Goal: Task Accomplishment & Management: Manage account settings

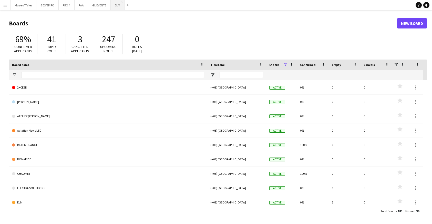
click at [117, 4] on button "ELM Close" at bounding box center [118, 5] width 14 height 10
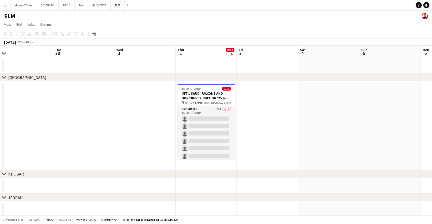
scroll to position [0, 254]
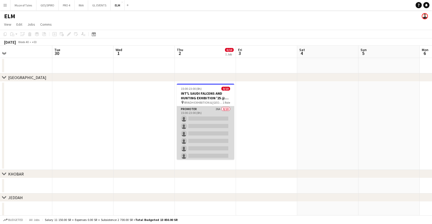
click at [218, 139] on app-card-role "Promoter 26A 0/10 15:00-23:00 (8h) single-neutral-actions single-neutral-action…" at bounding box center [205, 148] width 57 height 84
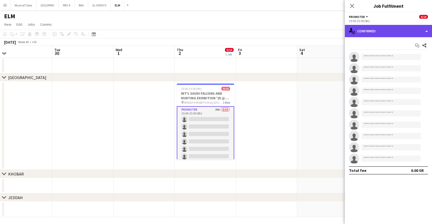
click at [410, 29] on div "single-neutral-actions-check-2 Confirmed" at bounding box center [388, 31] width 87 height 12
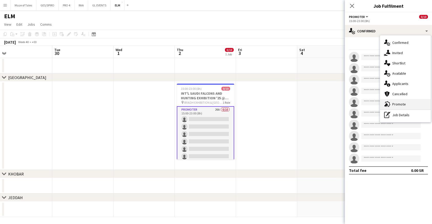
click at [405, 105] on span "Promote" at bounding box center [400, 104] width 14 height 5
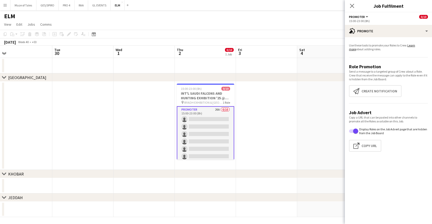
click at [395, 24] on app-options-switcher "Promoter All roles Promoter 0/10 15:00-23:00 (8h)" at bounding box center [388, 18] width 87 height 13
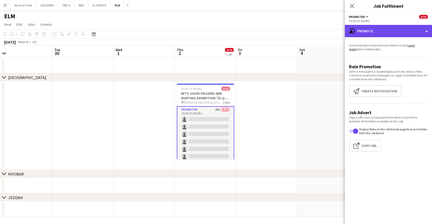
click at [396, 31] on div "advertising-megaphone Promote" at bounding box center [388, 31] width 87 height 12
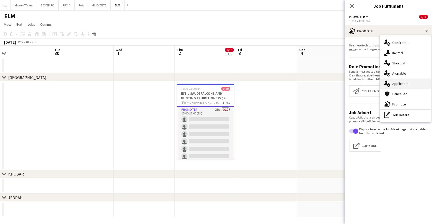
click at [402, 82] on span "Applicants" at bounding box center [401, 83] width 16 height 5
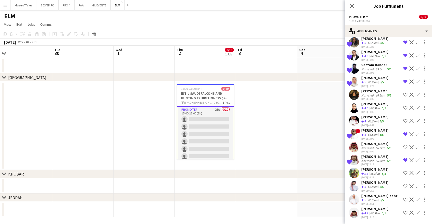
scroll to position [186, 0]
click at [379, 187] on div "68.8km" at bounding box center [373, 187] width 12 height 4
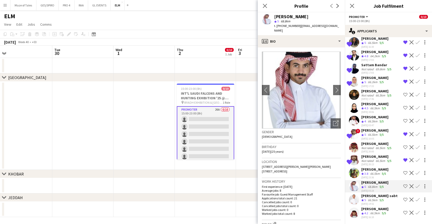
click at [376, 209] on div "[PERSON_NAME]" at bounding box center [375, 208] width 27 height 5
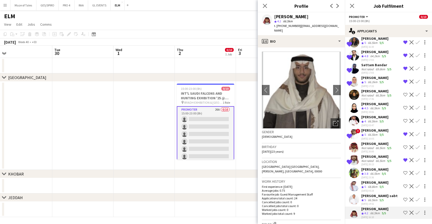
click at [377, 200] on div "66.5km" at bounding box center [373, 200] width 12 height 4
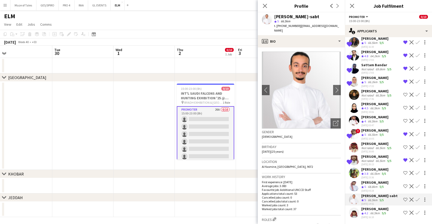
click at [375, 217] on div "[DATE] 16:10" at bounding box center [375, 216] width 27 height 3
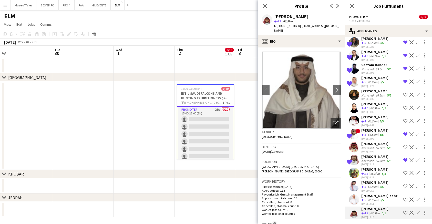
click at [381, 196] on div "[PERSON_NAME]-sabt" at bounding box center [380, 195] width 36 height 5
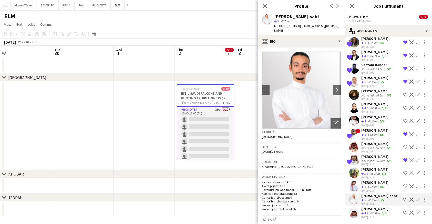
click at [378, 183] on div "[PERSON_NAME]" at bounding box center [375, 182] width 27 height 5
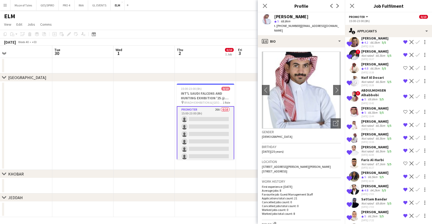
scroll to position [56, 0]
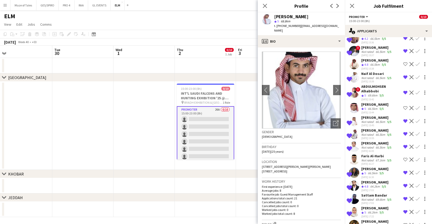
click at [375, 105] on div "[PERSON_NAME]" at bounding box center [375, 104] width 27 height 5
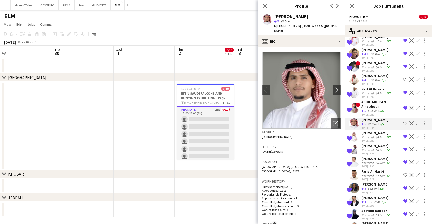
scroll to position [40, 0]
click at [377, 76] on div "[PERSON_NAME]" at bounding box center [375, 76] width 27 height 5
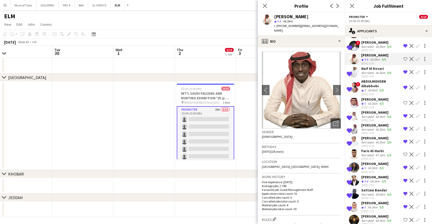
scroll to position [62, 0]
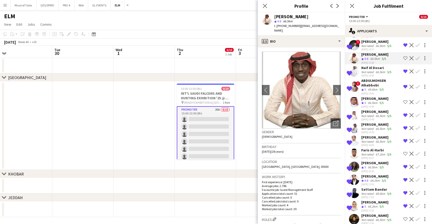
click at [378, 156] on div "[DATE] 16:27" at bounding box center [377, 157] width 31 height 3
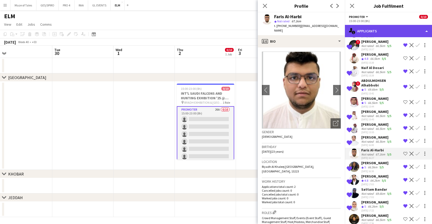
click at [385, 31] on div "single-neutral-actions-information Applicants" at bounding box center [388, 31] width 87 height 12
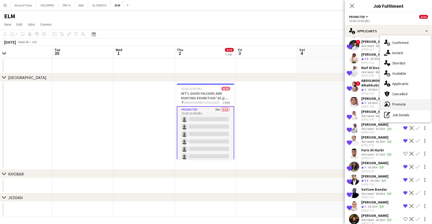
click at [397, 103] on span "Promote" at bounding box center [400, 104] width 14 height 5
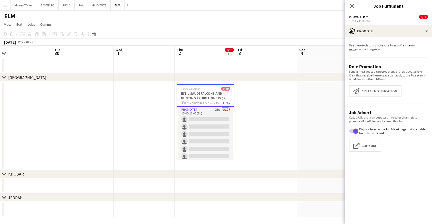
scroll to position [0, 0]
click at [383, 93] on button "Create notification Create notification" at bounding box center [375, 91] width 53 height 12
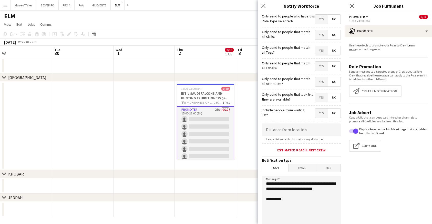
click at [324, 21] on span "Yes" at bounding box center [321, 19] width 13 height 9
click at [324, 31] on span "Yes" at bounding box center [321, 34] width 13 height 9
click at [323, 49] on span "Yes" at bounding box center [321, 50] width 13 height 9
click at [317, 68] on span "Yes" at bounding box center [321, 66] width 13 height 9
click at [321, 81] on span "Yes" at bounding box center [321, 81] width 13 height 9
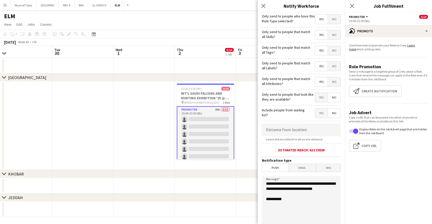
click at [320, 98] on span "Yes" at bounding box center [321, 97] width 13 height 9
click at [307, 130] on input at bounding box center [301, 129] width 79 height 13
type input "******"
click at [392, 174] on mat-expansion-panel "bullhorn Promote Use these tools to promote your Roles to Crew. Learn more abou…" at bounding box center [388, 130] width 87 height 187
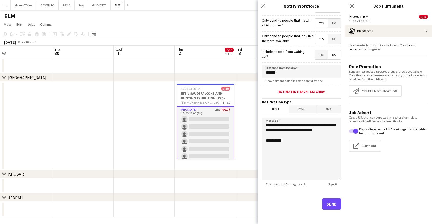
scroll to position [58, 0]
click at [330, 202] on button "Send" at bounding box center [332, 203] width 18 height 11
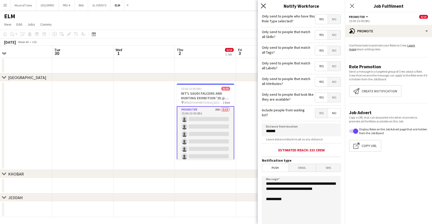
scroll to position [0, 0]
click at [265, 5] on icon "Close pop-in" at bounding box center [263, 5] width 5 height 5
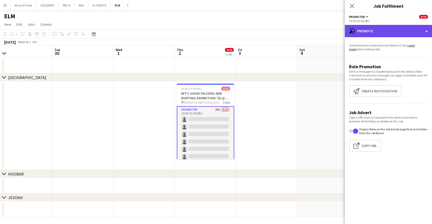
click at [372, 30] on div "advertising-megaphone Promote" at bounding box center [388, 31] width 87 height 12
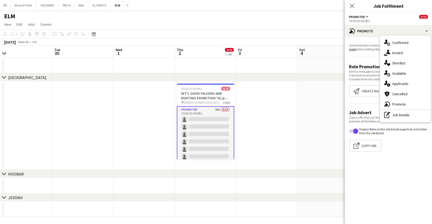
click at [183, 111] on app-card-role "Promoter 26A 0/10 15:00-23:00 (8h) single-neutral-actions single-neutral-action…" at bounding box center [205, 148] width 57 height 85
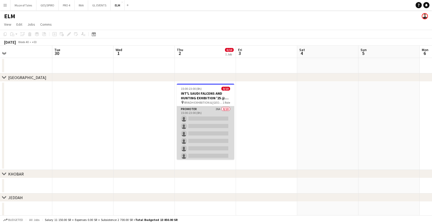
click at [183, 111] on app-card-role "Promoter 26A 0/10 15:00-23:00 (8h) single-neutral-actions single-neutral-action…" at bounding box center [205, 148] width 57 height 84
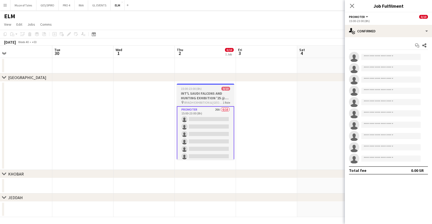
click at [192, 93] on h3 "INT'L SAUDI FALCONS AND HUNTING EXHIBITION '25 @ [GEOGRAPHIC_DATA] - [GEOGRAPHI…" at bounding box center [205, 95] width 57 height 9
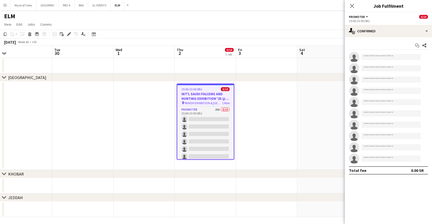
click at [73, 33] on div "Add job Add linked Job Edit Edit linked Job Applicants" at bounding box center [66, 34] width 39 height 6
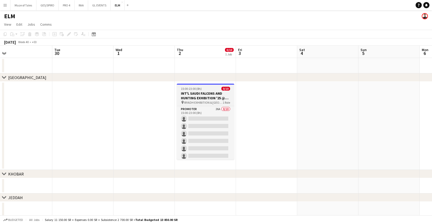
click at [198, 100] on h3 "INT'L SAUDI FALCONS AND HUNTING EXHIBITION '25 @ [GEOGRAPHIC_DATA] - [GEOGRAPHI…" at bounding box center [205, 95] width 57 height 9
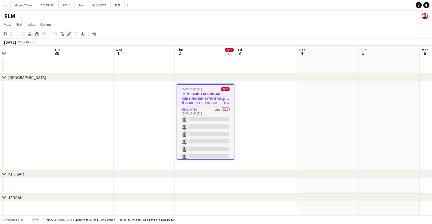
click at [70, 35] on icon "Edit" at bounding box center [69, 34] width 4 height 4
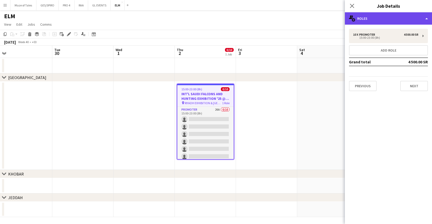
click at [391, 19] on div "multiple-users-add Roles" at bounding box center [388, 18] width 87 height 12
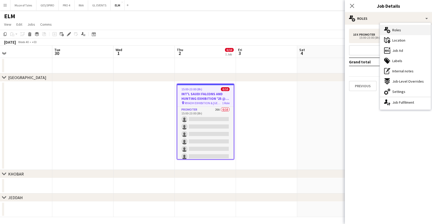
click at [402, 32] on div "multiple-users-add Roles" at bounding box center [405, 30] width 51 height 10
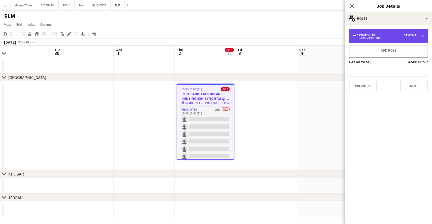
click at [390, 37] on div "15:00-23:00 (8h)" at bounding box center [385, 37] width 65 height 3
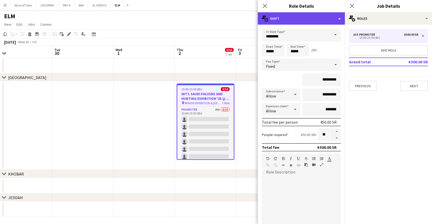
click at [297, 17] on div "multiple-actions-text Shift" at bounding box center [301, 18] width 87 height 12
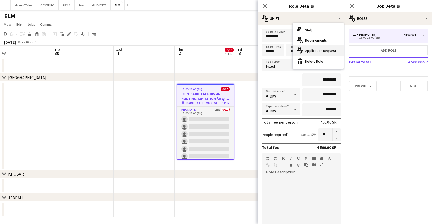
click at [314, 47] on div "multiple-actions-edit-1 Application Request" at bounding box center [318, 50] width 51 height 10
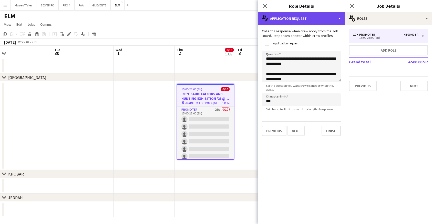
click at [310, 14] on div "multiple-actions-edit-1 Application Request" at bounding box center [301, 18] width 87 height 12
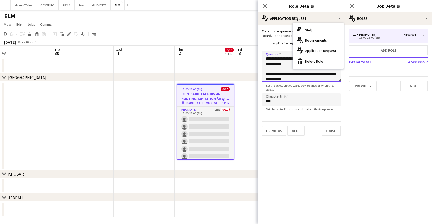
click at [291, 71] on textarea "**********" at bounding box center [301, 66] width 79 height 31
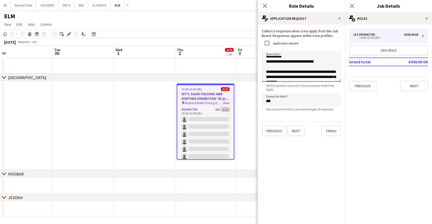
scroll to position [22, 0]
click at [271, 72] on textarea "**********" at bounding box center [301, 66] width 79 height 31
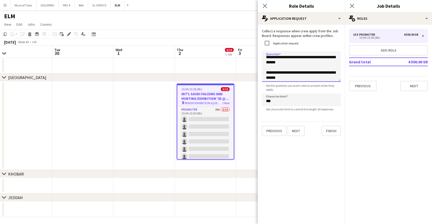
scroll to position [58, 0]
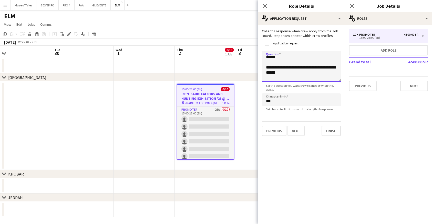
drag, startPoint x: 272, startPoint y: 66, endPoint x: 265, endPoint y: 66, distance: 7.2
click at [265, 66] on textarea "**********" at bounding box center [301, 66] width 79 height 31
click at [266, 67] on textarea "**********" at bounding box center [301, 66] width 79 height 31
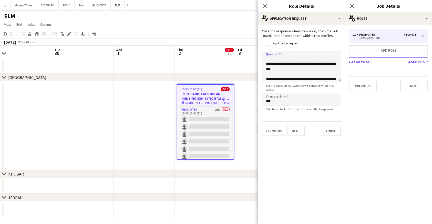
scroll to position [63, 0]
drag, startPoint x: 272, startPoint y: 77, endPoint x: 265, endPoint y: 77, distance: 6.2
click at [265, 77] on textarea "**********" at bounding box center [301, 66] width 79 height 31
paste textarea "***"
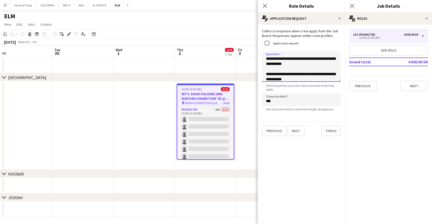
scroll to position [0, 0]
type textarea "**********"
click at [335, 131] on button "Finish" at bounding box center [331, 131] width 19 height 10
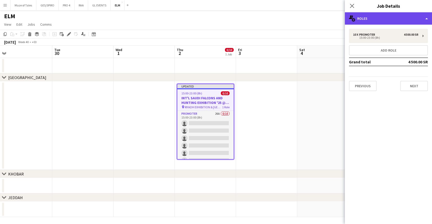
click at [376, 14] on div "multiple-users-add Roles" at bounding box center [388, 18] width 87 height 12
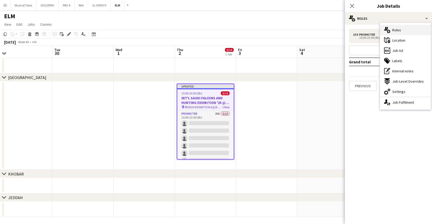
click at [404, 30] on div "multiple-users-add Roles" at bounding box center [405, 30] width 51 height 10
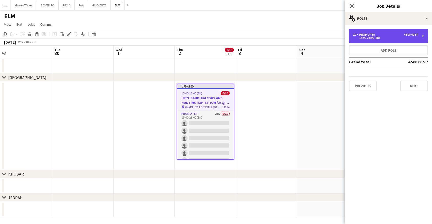
click at [386, 36] on div "10 x Promoter 4 500.00 SR" at bounding box center [385, 35] width 65 height 4
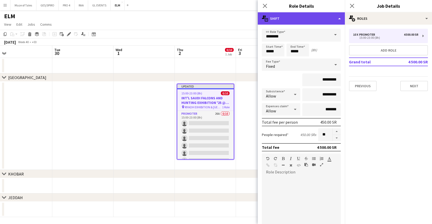
click at [318, 17] on div "multiple-actions-text Shift" at bounding box center [301, 18] width 87 height 12
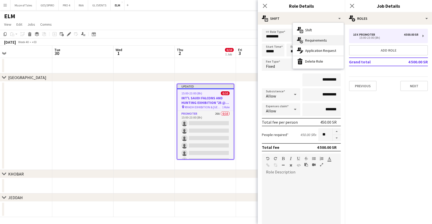
click at [323, 38] on div "multiple-actions-check-2 Requirements" at bounding box center [318, 40] width 51 height 10
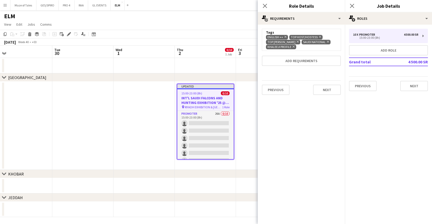
click at [293, 48] on icon "Remove" at bounding box center [293, 46] width 3 height 3
click at [304, 59] on button "Add requirements" at bounding box center [301, 56] width 79 height 10
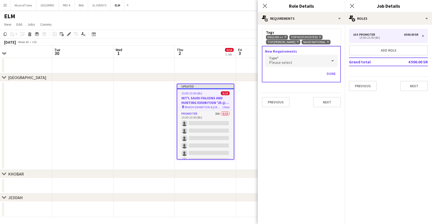
click at [296, 65] on div "Please select" at bounding box center [296, 61] width 63 height 12
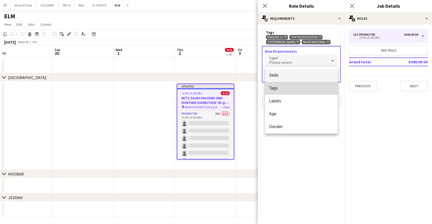
click at [288, 89] on span "Tags" at bounding box center [301, 88] width 65 height 5
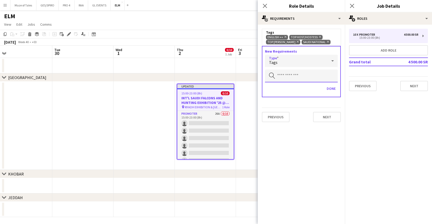
click at [292, 76] on input "text" at bounding box center [301, 75] width 73 height 13
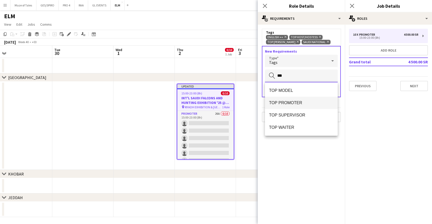
type input "***"
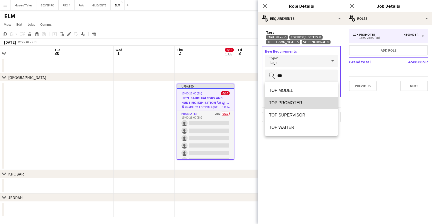
click at [293, 101] on span "TOP PROMOTER" at bounding box center [301, 102] width 65 height 5
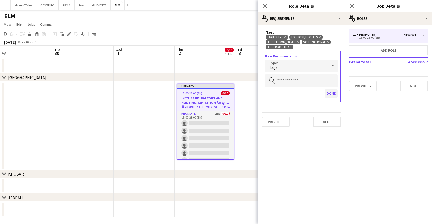
click at [332, 92] on button "Done" at bounding box center [331, 93] width 13 height 8
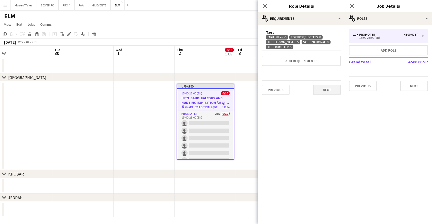
click at [329, 92] on button "Next" at bounding box center [327, 90] width 28 height 10
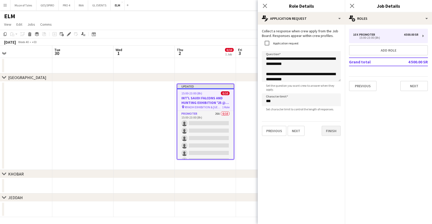
click at [332, 131] on button "Finish" at bounding box center [331, 131] width 19 height 10
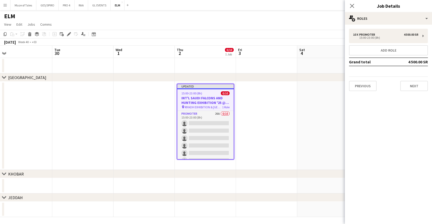
click at [324, 68] on app-date-cell at bounding box center [327, 65] width 61 height 15
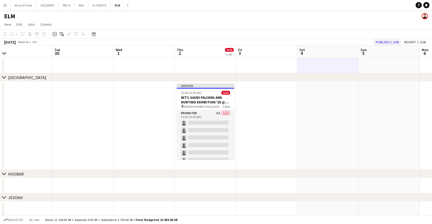
click at [390, 43] on button "Publish 1 job" at bounding box center [387, 42] width 27 height 7
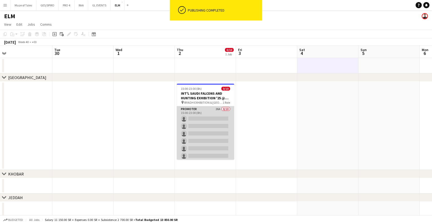
click at [221, 135] on app-card-role "Promoter 26A 0/10 15:00-23:00 (8h) single-neutral-actions single-neutral-action…" at bounding box center [205, 148] width 57 height 84
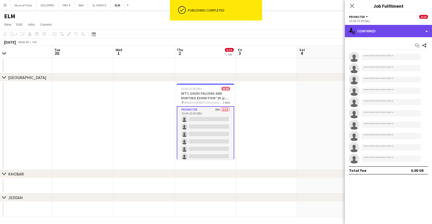
click at [415, 29] on div "single-neutral-actions-check-2 Confirmed" at bounding box center [388, 31] width 87 height 12
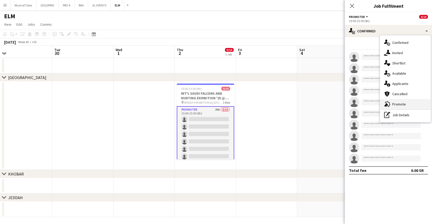
click at [404, 104] on span "Promote" at bounding box center [400, 104] width 14 height 5
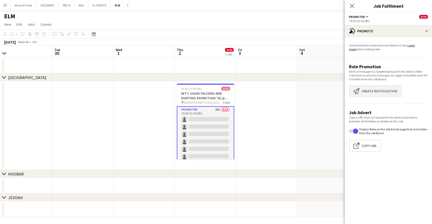
click at [384, 90] on button "Create notification Create notification" at bounding box center [375, 91] width 53 height 12
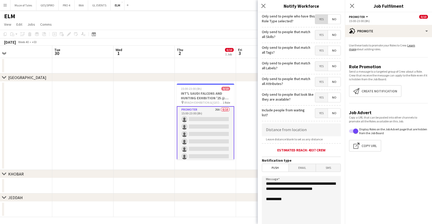
click at [320, 21] on span "Yes" at bounding box center [321, 19] width 13 height 9
click at [321, 35] on span "Yes" at bounding box center [321, 34] width 13 height 9
click at [323, 48] on span "Yes" at bounding box center [321, 50] width 13 height 9
click at [320, 70] on span "Yes" at bounding box center [321, 66] width 13 height 9
click at [322, 84] on span "Yes" at bounding box center [321, 81] width 13 height 9
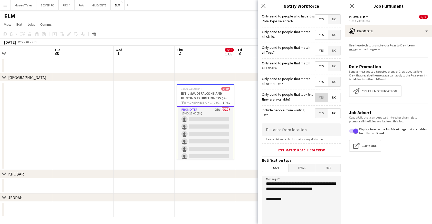
click at [322, 97] on span "Yes" at bounding box center [321, 97] width 13 height 9
click at [321, 129] on input at bounding box center [301, 129] width 79 height 13
type input "******"
click at [375, 173] on mat-expansion-panel "bullhorn Promote Use these tools to promote your Roles to Crew. Learn more abou…" at bounding box center [388, 130] width 87 height 187
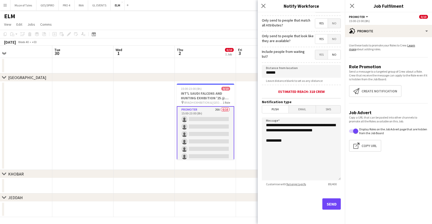
scroll to position [58, 0]
click at [334, 203] on button "Send" at bounding box center [332, 203] width 18 height 11
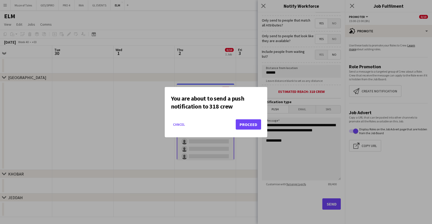
click at [246, 125] on button "Proceed" at bounding box center [248, 124] width 25 height 10
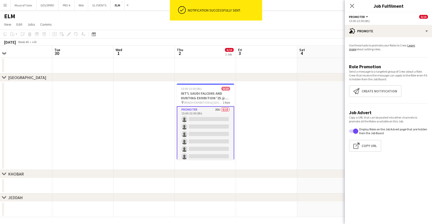
click at [289, 146] on app-date-cell at bounding box center [266, 126] width 61 height 88
